Goal: Task Accomplishment & Management: Manage account settings

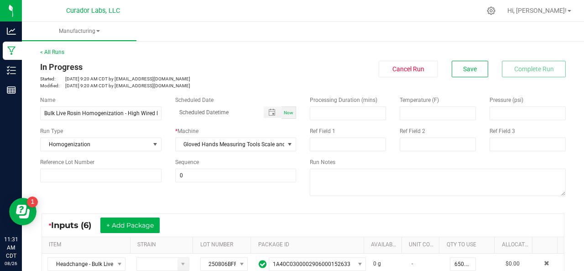
scroll to position [159, 0]
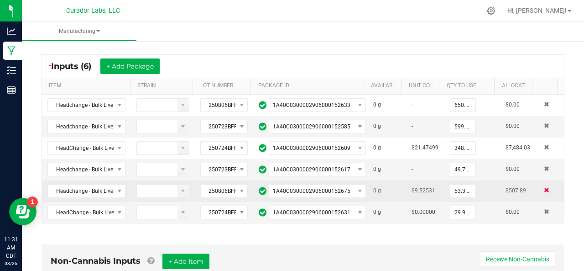
click at [544, 187] on span at bounding box center [546, 189] width 5 height 5
type input "29.9600 g"
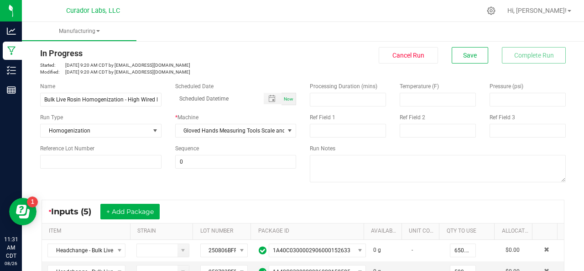
scroll to position [0, 0]
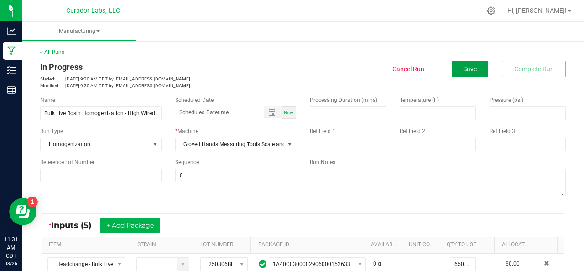
click at [465, 70] on span "Save" at bounding box center [470, 68] width 14 height 7
click at [463, 71] on span "Save" at bounding box center [470, 68] width 14 height 7
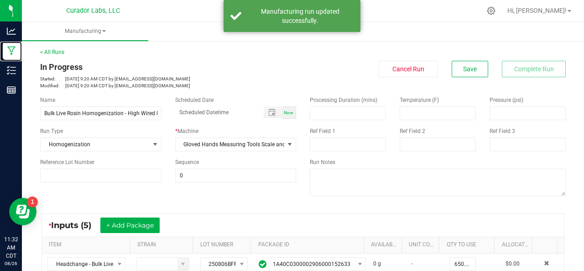
click at [11, 52] on icon at bounding box center [11, 51] width 8 height 9
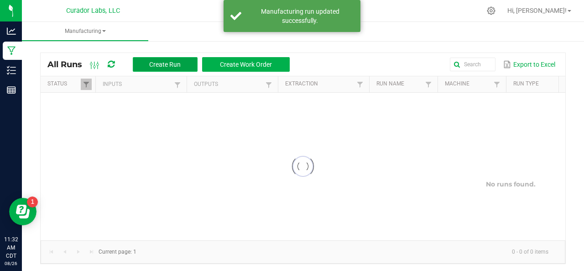
click at [174, 65] on span "Create Run" at bounding box center [165, 64] width 32 height 7
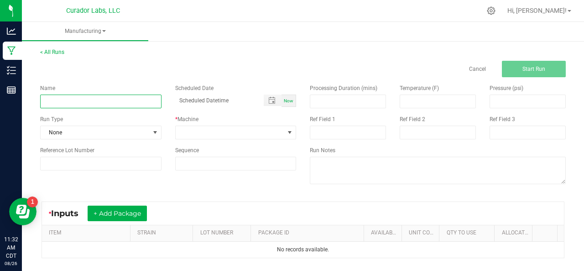
click at [132, 105] on input at bounding box center [100, 102] width 121 height 14
type input "Bulk Live Rosin Sauce Decarb - Dark Rainbow"
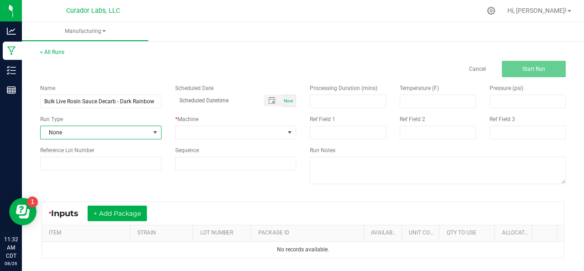
click at [101, 133] on span "None" at bounding box center [95, 132] width 109 height 13
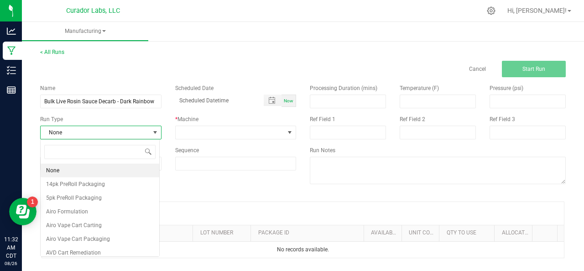
scroll to position [13, 119]
type input "s"
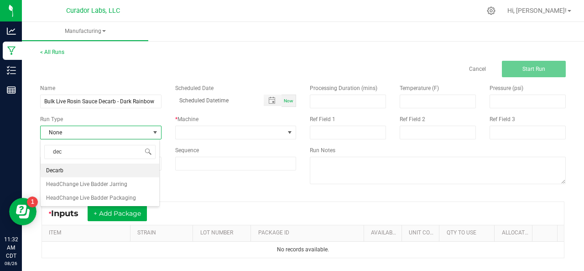
type input "deca"
click at [72, 168] on li "Decarb" at bounding box center [100, 170] width 119 height 14
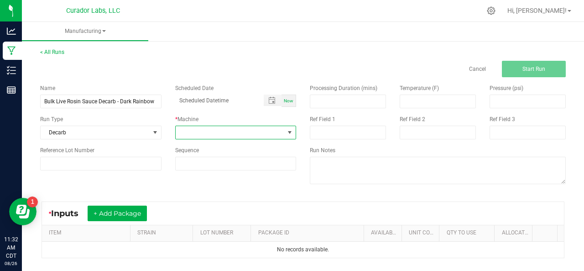
click at [207, 133] on span at bounding box center [230, 132] width 109 height 13
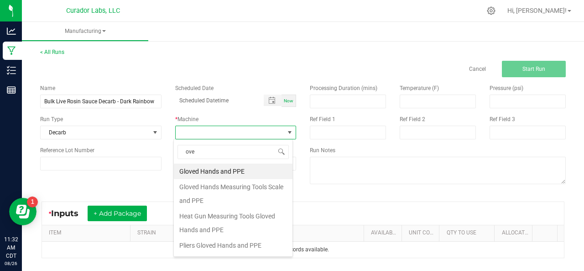
type input "oven"
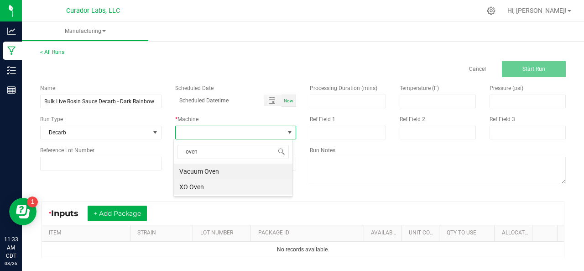
click at [189, 187] on li "XO Oven" at bounding box center [233, 187] width 119 height 16
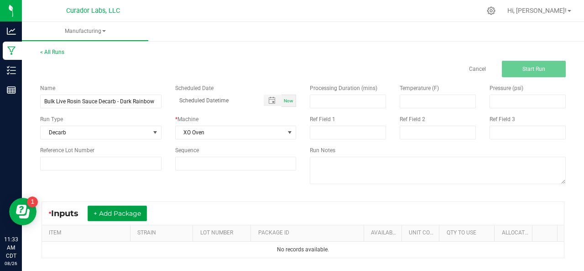
click at [125, 212] on button "+ Add Package" at bounding box center [117, 213] width 59 height 16
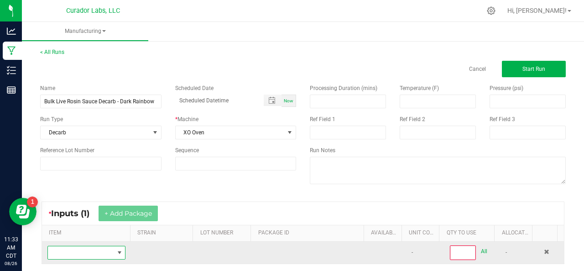
click at [86, 249] on span "NO DATA FOUND" at bounding box center [81, 252] width 66 height 13
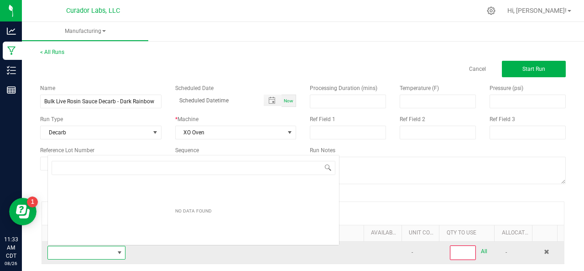
scroll to position [13, 75]
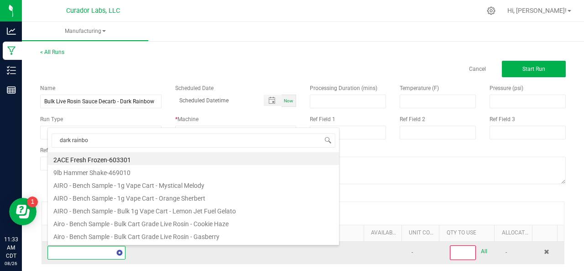
type input "dark rainbow"
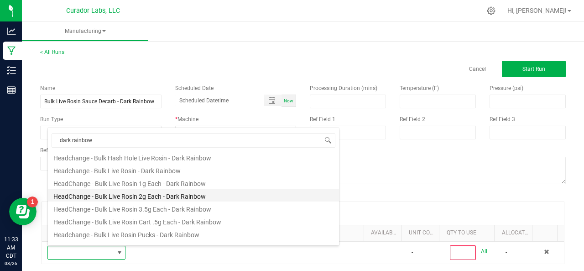
scroll to position [190, 0]
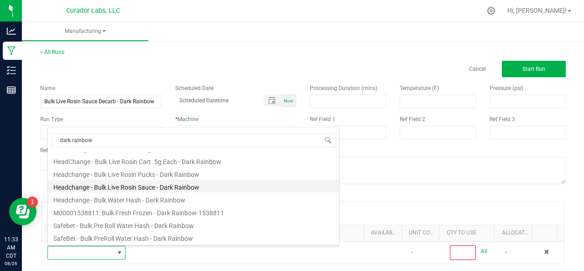
click at [133, 188] on li "Headchange - Bulk Live Rosin Sauce - Dark Rainbow" at bounding box center [193, 185] width 291 height 13
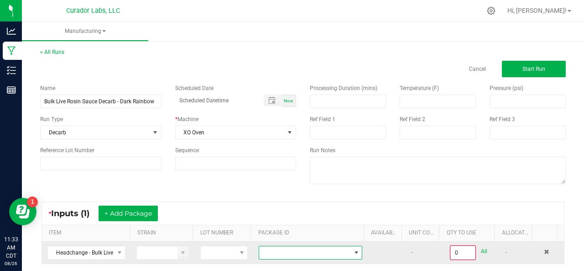
click at [273, 249] on span at bounding box center [304, 252] width 91 height 13
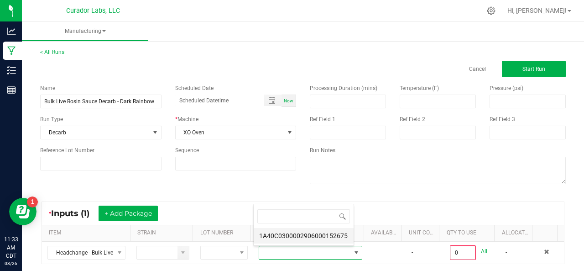
click at [294, 234] on li "1A40C0300002906000152675" at bounding box center [304, 236] width 100 height 16
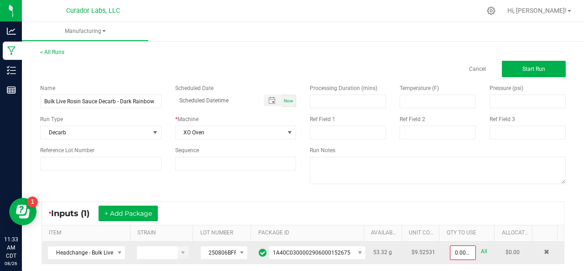
click at [481, 251] on link "All" at bounding box center [484, 251] width 6 height 12
type input "53.3200 g"
click at [518, 74] on button "Start Run" at bounding box center [534, 69] width 64 height 16
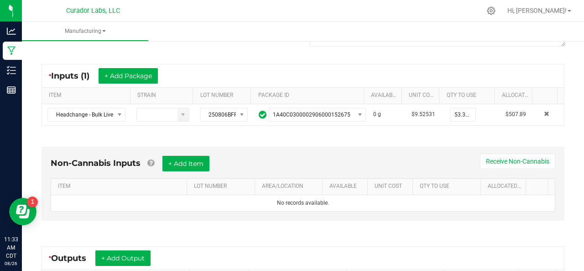
scroll to position [152, 0]
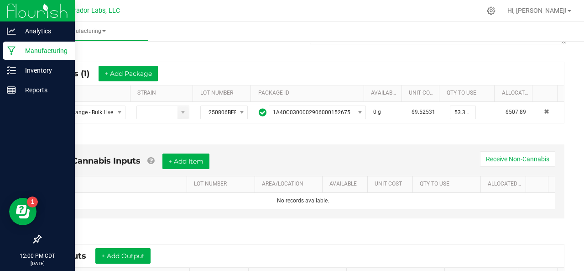
click at [27, 47] on p "Manufacturing" at bounding box center [43, 50] width 55 height 11
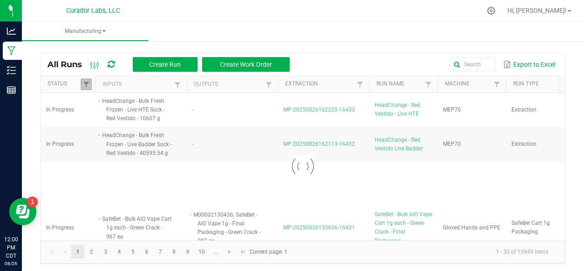
click at [87, 79] on link at bounding box center [86, 84] width 11 height 11
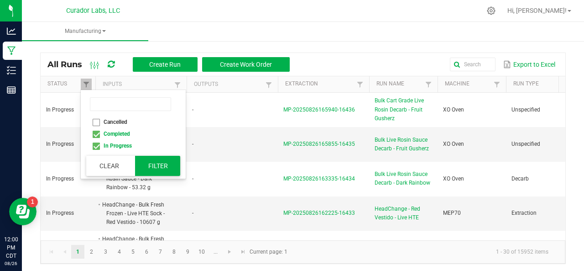
click at [151, 162] on button "Filter" at bounding box center [158, 166] width 46 height 20
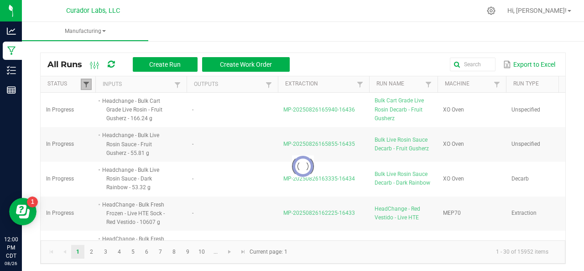
click at [83, 84] on span at bounding box center [86, 84] width 7 height 7
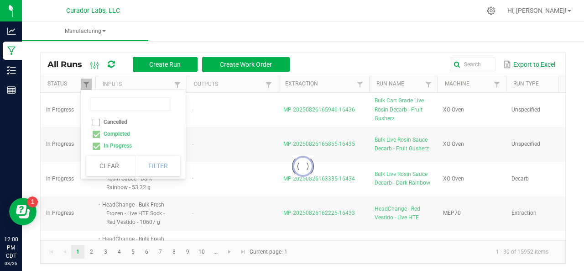
click at [96, 133] on div at bounding box center [303, 166] width 525 height 147
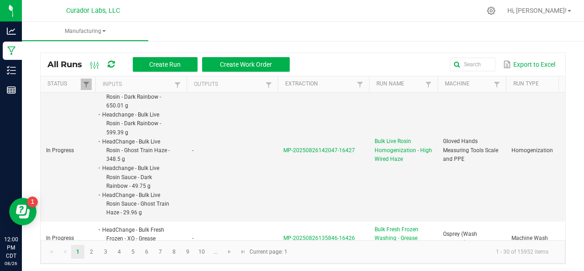
scroll to position [467, 0]
click at [324, 147] on span "MP-20250826142047-16427" at bounding box center [320, 150] width 72 height 6
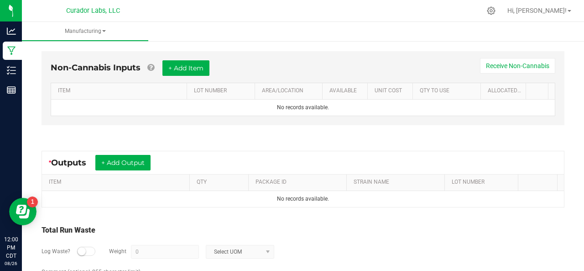
scroll to position [331, 0]
click at [121, 154] on button "+ Add Output" at bounding box center [122, 162] width 55 height 16
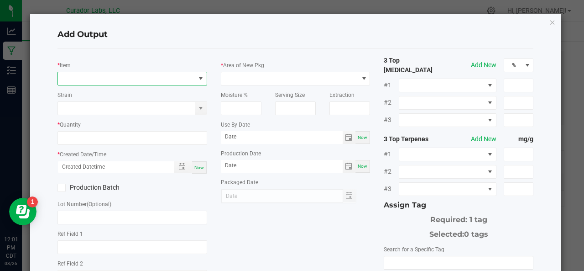
click at [100, 81] on span "NO DATA FOUND" at bounding box center [126, 78] width 137 height 13
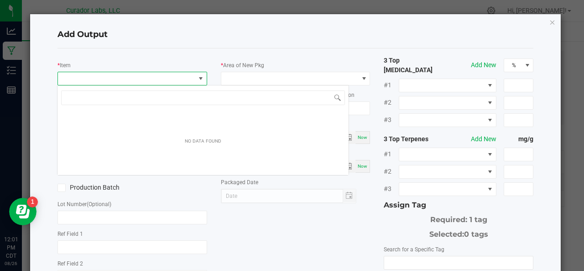
scroll to position [13, 147]
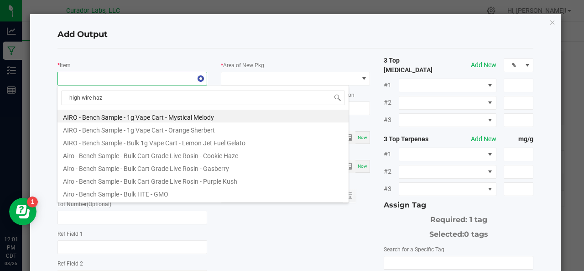
type input "high wire haze"
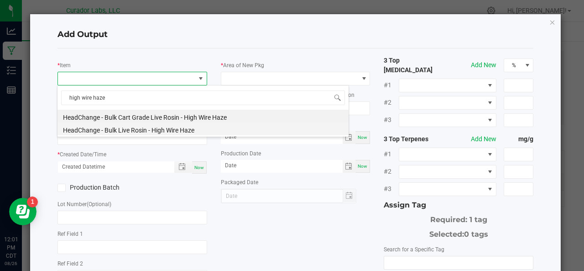
click at [127, 131] on li "HeadChange - Bulk Live Rosin - High Wire Haze" at bounding box center [203, 128] width 291 height 13
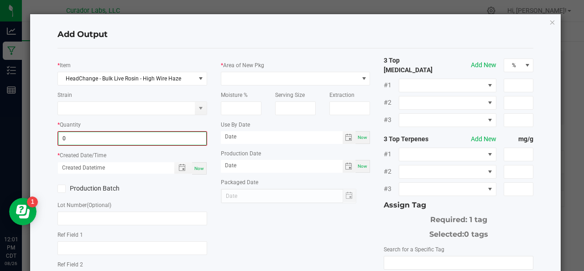
click at [98, 138] on input "0" at bounding box center [132, 138] width 148 height 13
type input "1668.5000 g"
click at [195, 168] on span "Now" at bounding box center [200, 167] width 10 height 5
type input "[DATE] 12:01 PM"
type input "[DATE]"
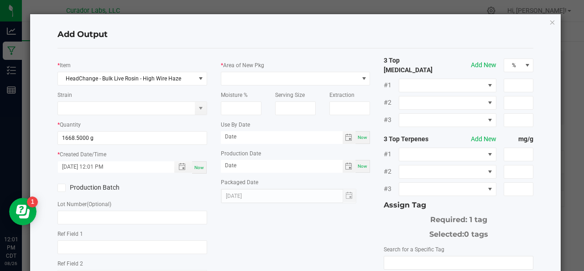
click at [79, 189] on label "Production Batch" at bounding box center [92, 188] width 68 height 10
click at [0, 0] on input "Production Batch" at bounding box center [0, 0] width 0 height 0
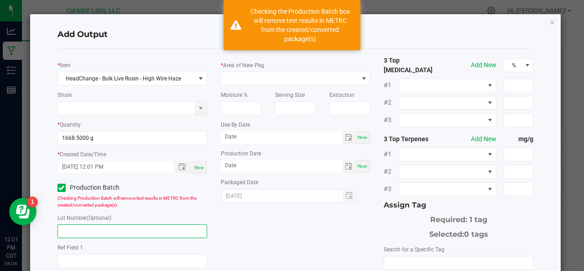
click at [75, 231] on input "text" at bounding box center [133, 231] width 150 height 14
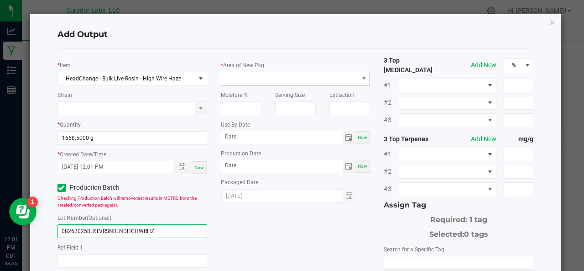
type input "08262025BLKLVRSNBLNDHGHWRHZ"
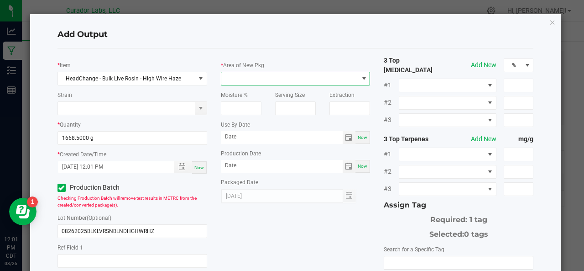
click at [245, 76] on span at bounding box center [289, 78] width 137 height 13
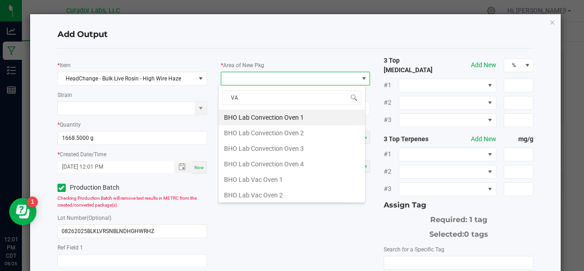
type input "VAU"
click at [235, 187] on li "Vault" at bounding box center [292, 195] width 147 height 16
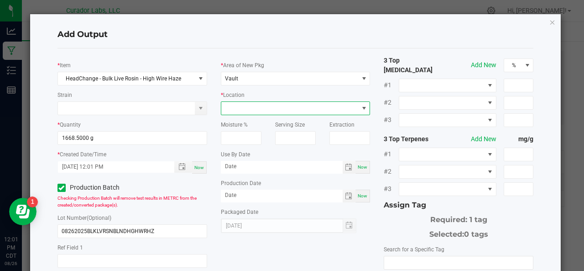
click at [248, 110] on span at bounding box center [289, 108] width 137 height 13
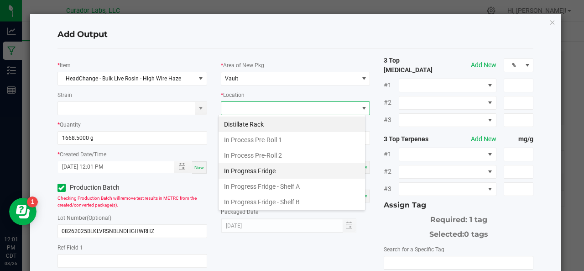
click at [260, 172] on li "In Progress Fridge" at bounding box center [292, 171] width 147 height 16
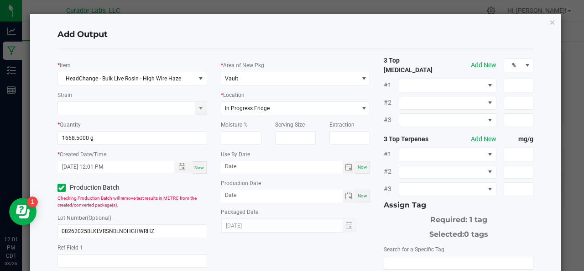
click at [362, 167] on span "Now" at bounding box center [363, 166] width 10 height 5
click at [275, 163] on input "[DATE]" at bounding box center [282, 166] width 122 height 11
type input "[DATE]"
click at [356, 200] on div "Now" at bounding box center [363, 195] width 15 height 13
type input "[DATE]"
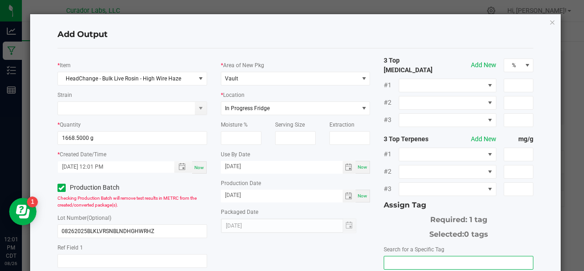
click at [393, 256] on input "NO DATA FOUND" at bounding box center [458, 262] width 149 height 13
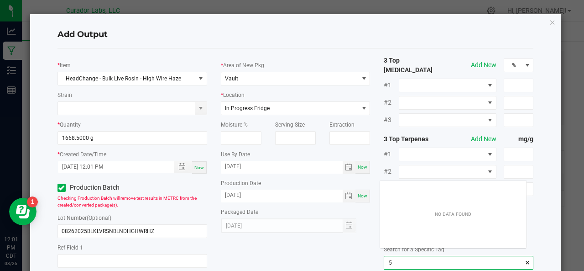
scroll to position [13, 147]
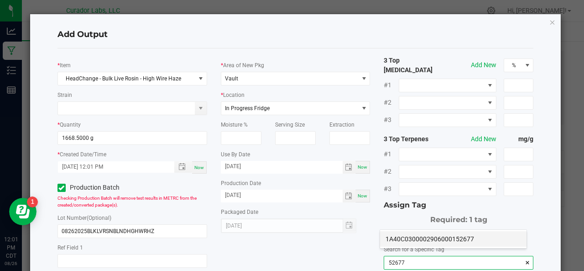
click at [406, 238] on li "1A40C0300002906000152677" at bounding box center [453, 239] width 147 height 16
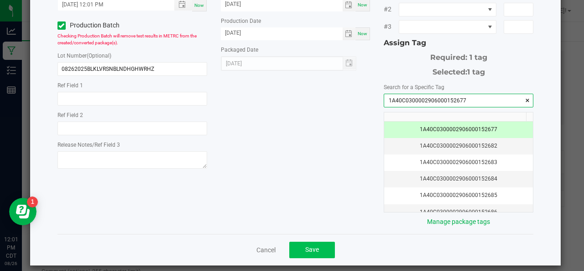
type input "1A40C0300002906000152677"
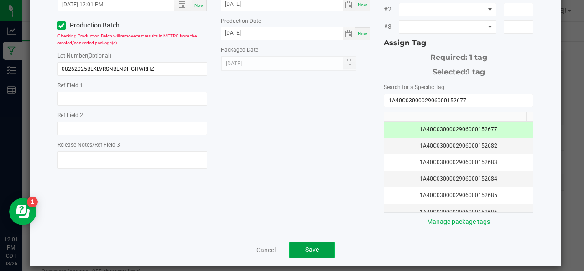
click at [310, 246] on span "Save" at bounding box center [312, 249] width 14 height 7
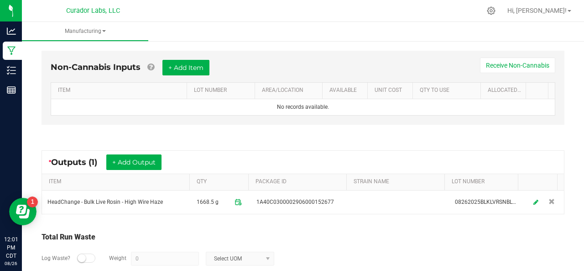
click at [86, 256] on div at bounding box center [86, 257] width 18 height 9
click at [144, 252] on input "0" at bounding box center [164, 258] width 67 height 13
click at [244, 253] on span "Select UOM" at bounding box center [234, 258] width 56 height 13
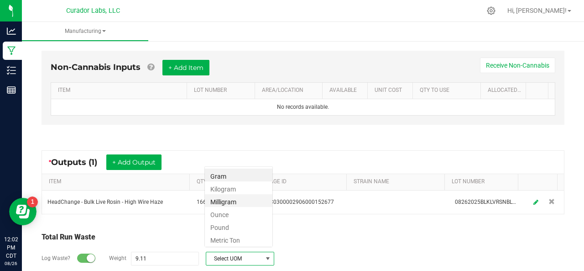
scroll to position [13, 68]
click at [232, 181] on li "Kilogram" at bounding box center [239, 187] width 68 height 13
click at [237, 256] on span "Kilogram" at bounding box center [234, 258] width 56 height 13
click at [229, 174] on li "Gram" at bounding box center [239, 174] width 68 height 13
type input "9.11 g"
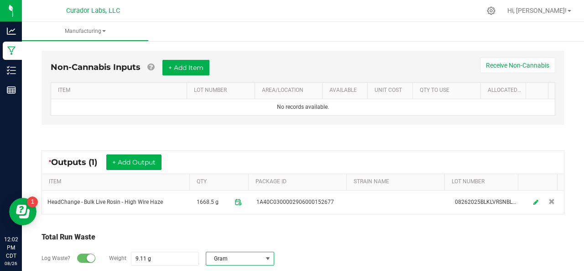
scroll to position [373, 0]
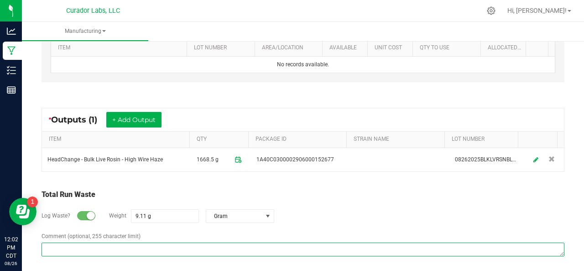
click at [120, 244] on textarea "Comment (optional, 255 character limit)" at bounding box center [303, 249] width 523 height 14
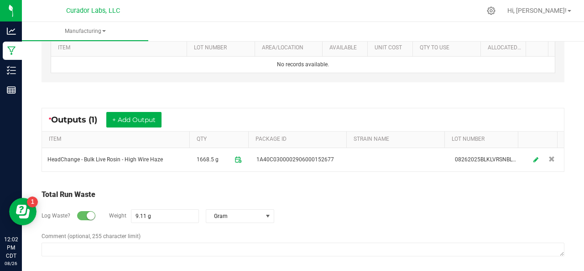
click at [494, 220] on div "Log Waste? Weight 9.11 g Gram" at bounding box center [303, 216] width 523 height 32
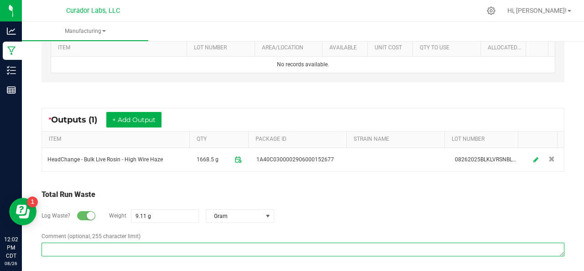
click at [91, 244] on textarea "Comment (optional, 255 character limit)" at bounding box center [303, 249] width 523 height 14
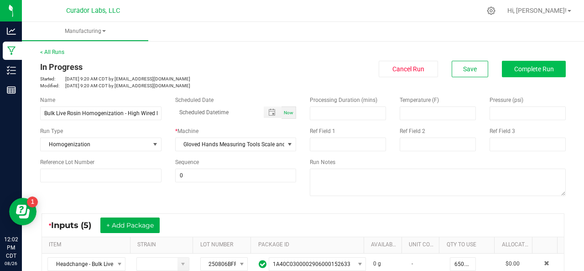
type textarea "JAR AND TOOL LOSS"
click at [515, 74] on button "Complete Run" at bounding box center [534, 69] width 64 height 16
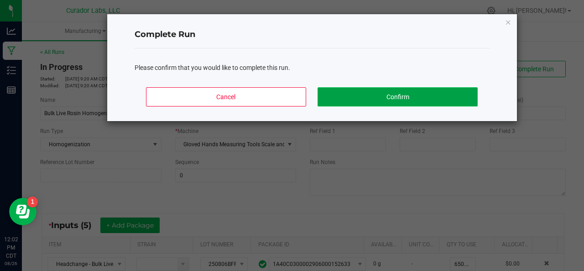
click at [405, 95] on button "Confirm" at bounding box center [398, 96] width 160 height 19
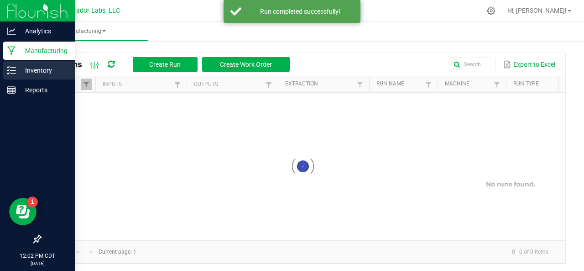
click at [11, 76] on div "Inventory" at bounding box center [39, 70] width 72 height 18
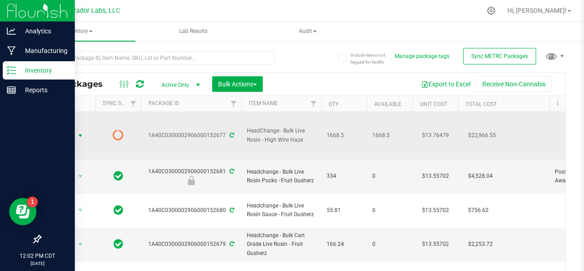
click at [60, 137] on span "Action" at bounding box center [62, 135] width 25 height 13
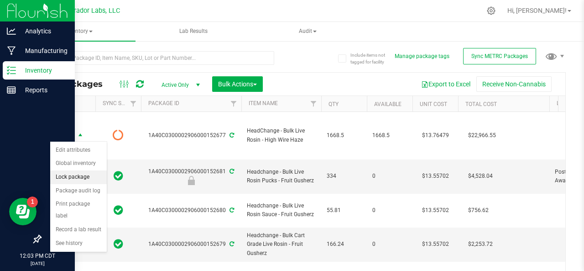
click at [81, 174] on li "Lock package" at bounding box center [78, 177] width 57 height 14
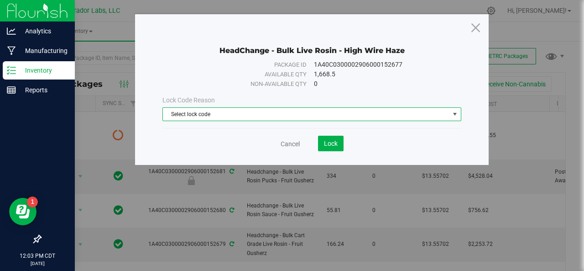
click at [218, 116] on span "Select lock code" at bounding box center [306, 114] width 287 height 13
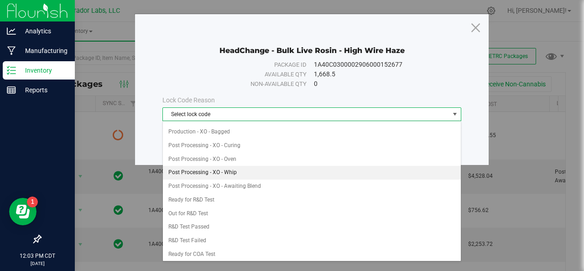
scroll to position [237, 0]
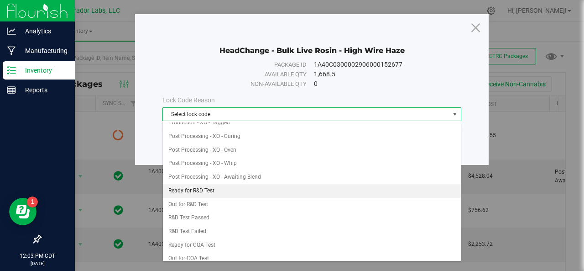
click at [203, 184] on li "Ready for R&D Test" at bounding box center [312, 191] width 299 height 14
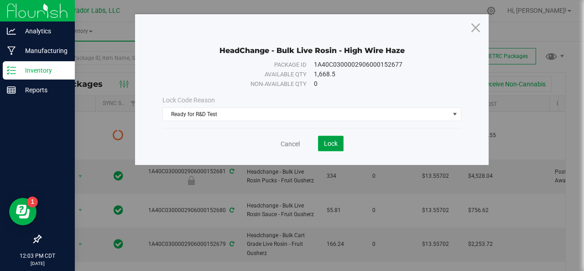
click at [335, 144] on span "Lock" at bounding box center [331, 143] width 14 height 7
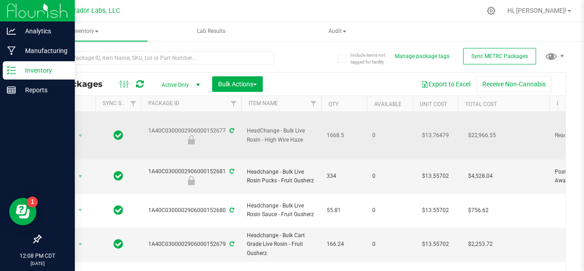
click at [268, 135] on span "HeadChange - Bulk Live Rosin - High Wire Haze" at bounding box center [281, 134] width 69 height 17
copy tr "HeadChange - Bulk Live Rosin - High Wire Haze"
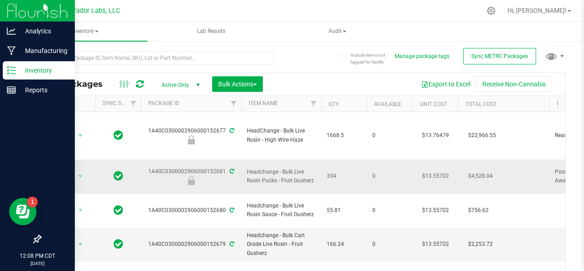
drag, startPoint x: 197, startPoint y: 128, endPoint x: 191, endPoint y: 163, distance: 36.1
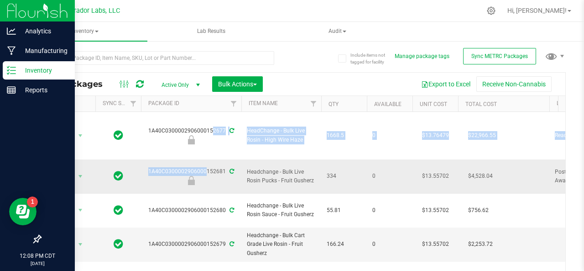
click at [191, 167] on div "1A40C0300002906000152681" at bounding box center [191, 176] width 103 height 18
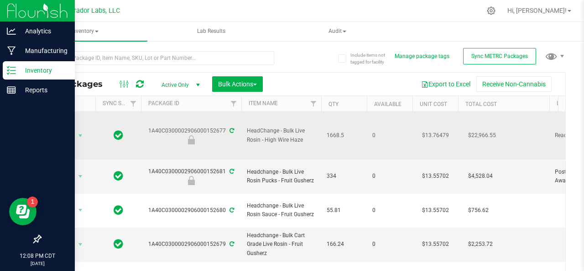
click at [177, 128] on div "1A40C0300002906000152677" at bounding box center [191, 135] width 103 height 18
copy div "1A40C0300002906000152677"
